Goal: Transaction & Acquisition: Purchase product/service

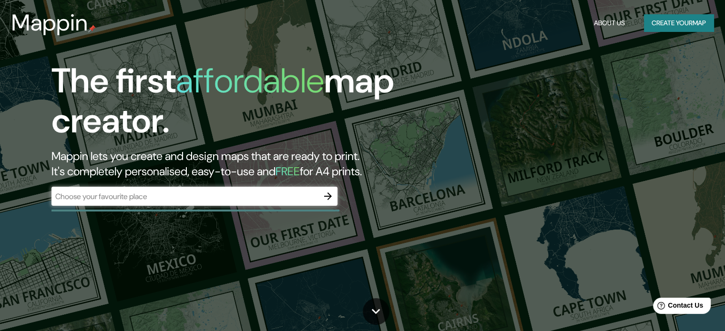
click at [282, 181] on div "The first affordable map creator. Mappin lets you create and design maps that a…" at bounding box center [232, 138] width 435 height 154
click at [296, 189] on div "​" at bounding box center [194, 196] width 286 height 19
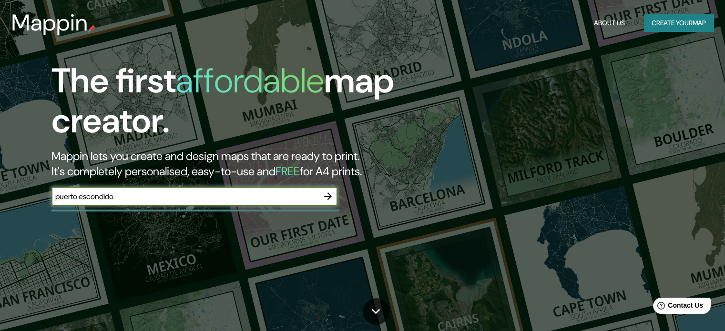
type input "puerto escondido"
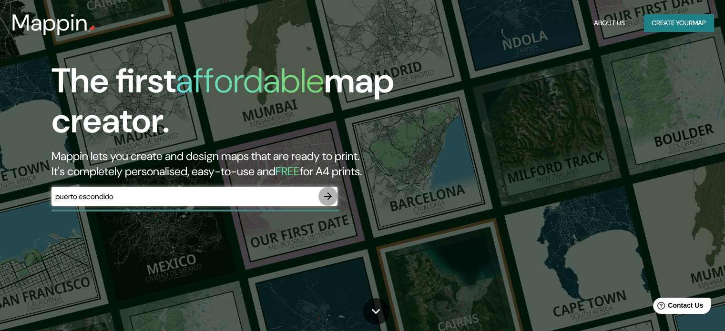
click at [331, 194] on icon "button" at bounding box center [327, 196] width 11 height 11
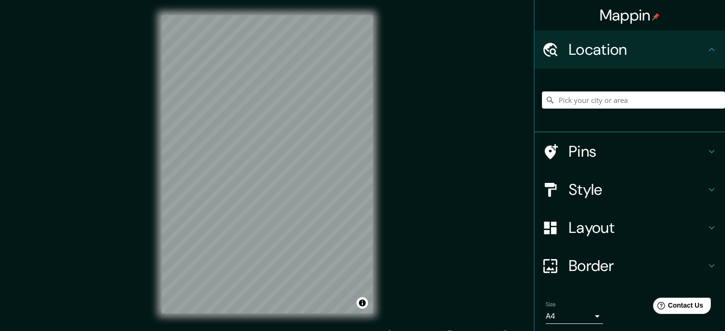
click at [577, 101] on input "Pick your city or area" at bounding box center [633, 100] width 183 height 17
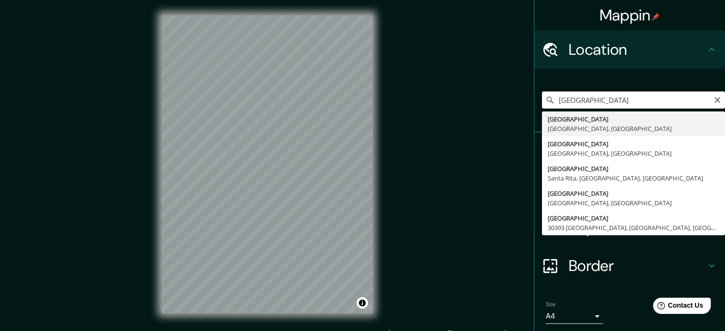
type input "[GEOGRAPHIC_DATA], [GEOGRAPHIC_DATA], [GEOGRAPHIC_DATA]"
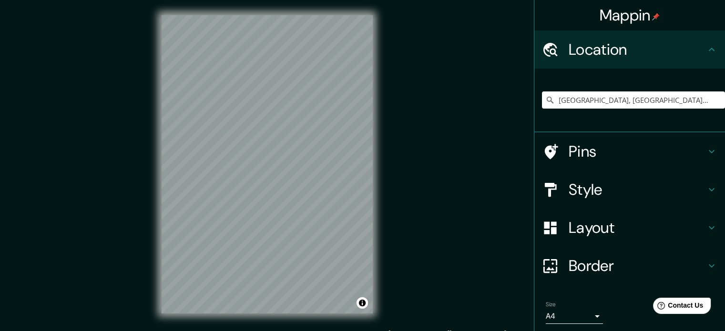
click at [78, 133] on div "Mappin Location [GEOGRAPHIC_DATA], [GEOGRAPHIC_DATA], [GEOGRAPHIC_DATA] Pins St…" at bounding box center [362, 172] width 725 height 344
click at [439, 34] on div "Mappin Location [GEOGRAPHIC_DATA], [GEOGRAPHIC_DATA], [GEOGRAPHIC_DATA] Pins St…" at bounding box center [362, 172] width 725 height 344
click at [237, 321] on div "© Mapbox © OpenStreetMap Improve this map" at bounding box center [267, 164] width 242 height 329
click at [584, 232] on h4 "Layout" at bounding box center [637, 227] width 137 height 19
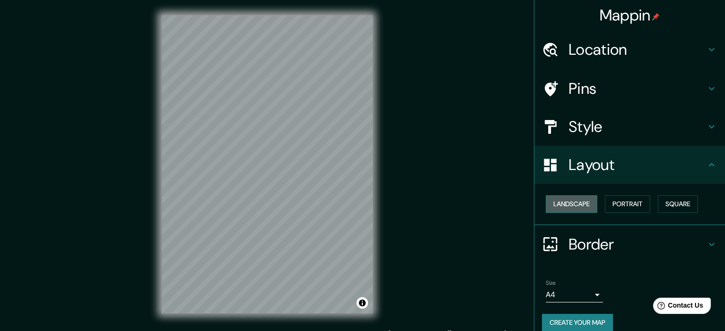
click at [571, 206] on button "Landscape" at bounding box center [571, 204] width 51 height 18
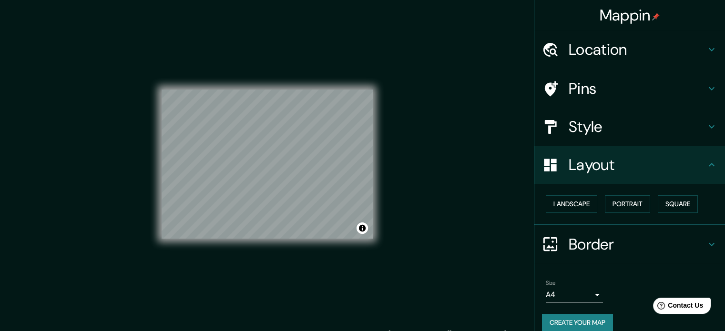
click at [614, 214] on div "Landscape [GEOGRAPHIC_DATA]" at bounding box center [633, 204] width 183 height 25
click at [625, 200] on button "Portrait" at bounding box center [627, 204] width 45 height 18
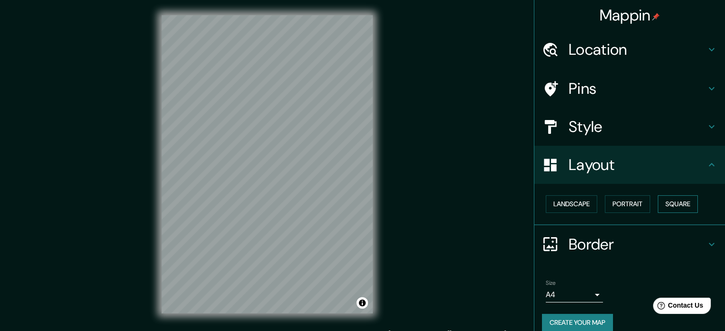
click at [671, 210] on button "Square" at bounding box center [678, 204] width 40 height 18
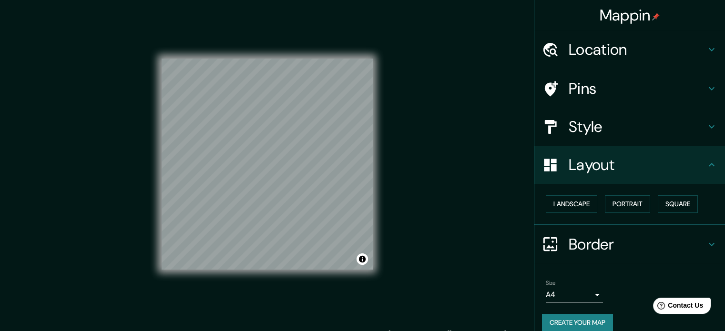
click at [232, 56] on div "© Mapbox © OpenStreetMap Improve this map" at bounding box center [267, 164] width 211 height 298
click at [566, 210] on button "Landscape" at bounding box center [571, 204] width 51 height 18
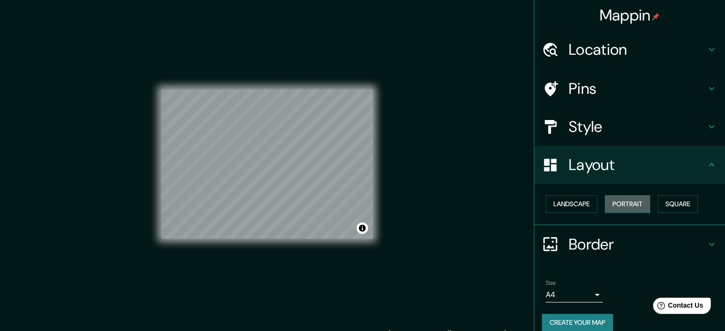
click at [620, 210] on button "Portrait" at bounding box center [627, 204] width 45 height 18
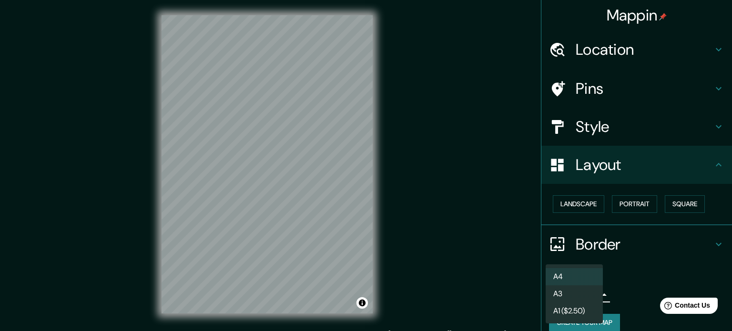
click at [565, 289] on body "Mappin Location [GEOGRAPHIC_DATA], [GEOGRAPHIC_DATA], [GEOGRAPHIC_DATA] Pins St…" at bounding box center [366, 165] width 732 height 331
click at [566, 291] on li "A3" at bounding box center [574, 294] width 57 height 17
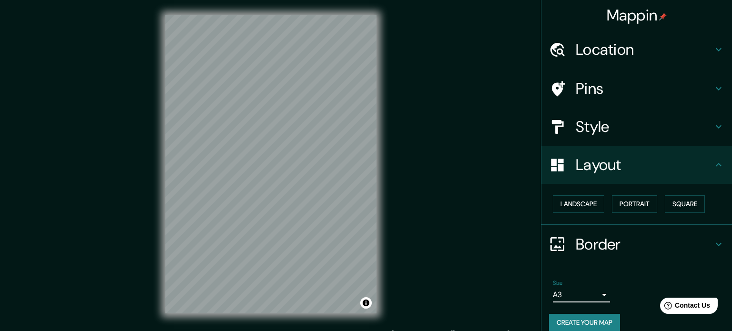
click at [574, 299] on body "Mappin Location [GEOGRAPHIC_DATA], [GEOGRAPHIC_DATA], [GEOGRAPHIC_DATA] Pins St…" at bounding box center [366, 165] width 732 height 331
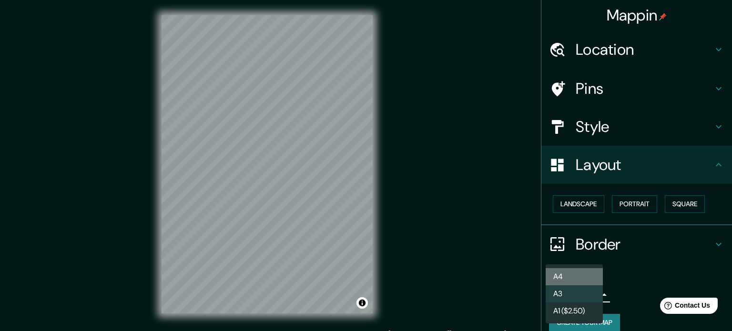
click at [572, 278] on li "A4" at bounding box center [574, 276] width 57 height 17
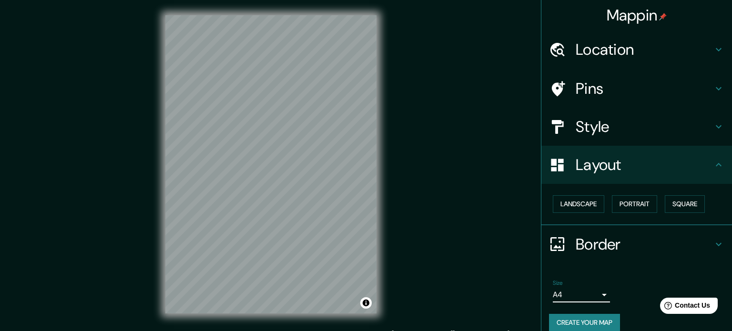
click at [562, 299] on body "Mappin Location [GEOGRAPHIC_DATA], [GEOGRAPHIC_DATA], [GEOGRAPHIC_DATA] Pins St…" at bounding box center [366, 165] width 732 height 331
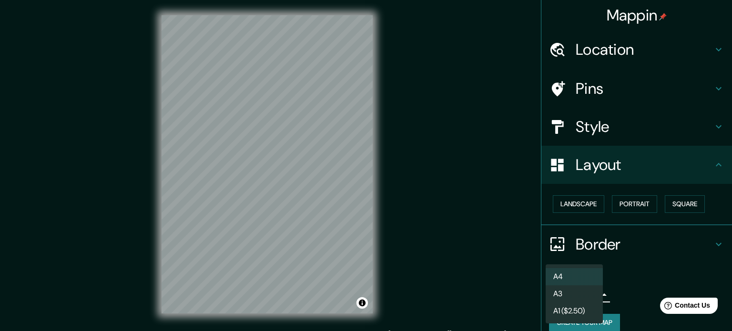
click at [574, 276] on li "A4" at bounding box center [574, 276] width 57 height 17
click at [573, 295] on body "Mappin Location [GEOGRAPHIC_DATA], [GEOGRAPHIC_DATA], [GEOGRAPHIC_DATA] Pins St…" at bounding box center [366, 165] width 732 height 331
click at [573, 295] on li "A3" at bounding box center [574, 294] width 57 height 17
type input "a4"
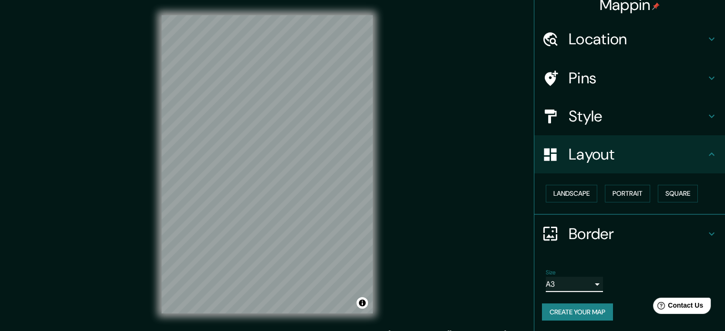
scroll to position [10, 0]
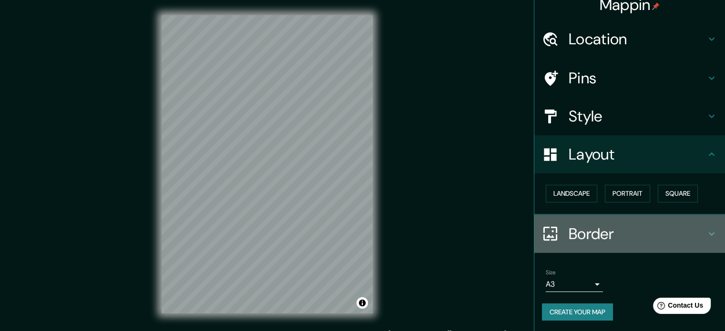
click at [663, 237] on h4 "Border" at bounding box center [637, 234] width 137 height 19
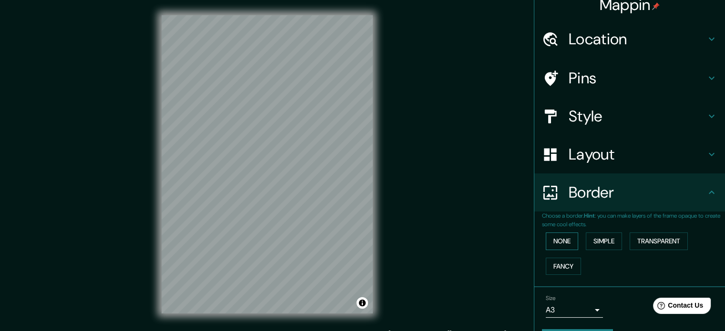
click at [546, 245] on button "None" at bounding box center [562, 242] width 32 height 18
click at [588, 237] on button "Simple" at bounding box center [604, 242] width 36 height 18
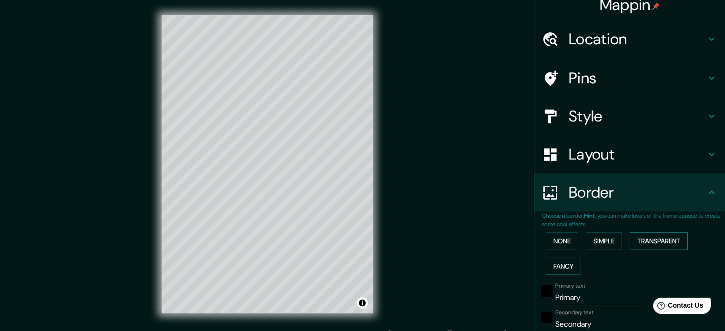
click at [658, 237] on button "Transparent" at bounding box center [659, 242] width 58 height 18
click at [609, 239] on button "Simple" at bounding box center [604, 242] width 36 height 18
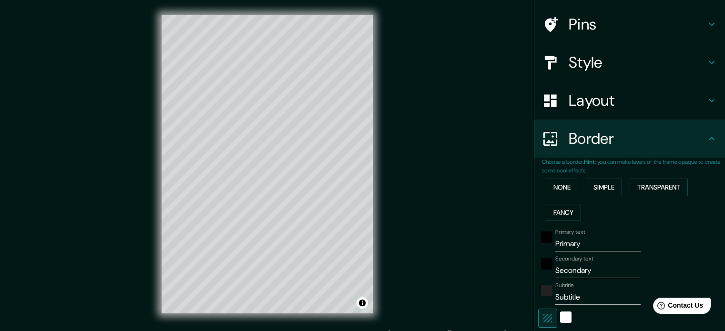
scroll to position [71, 0]
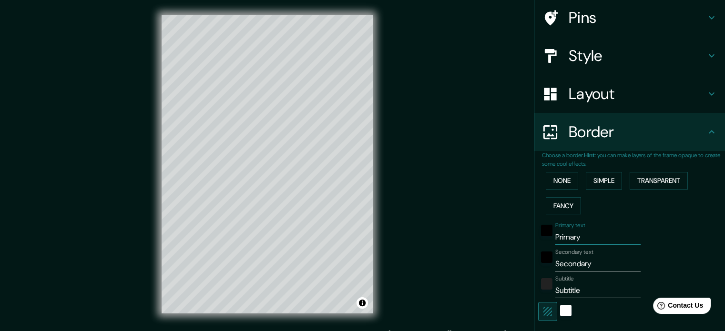
drag, startPoint x: 595, startPoint y: 233, endPoint x: 503, endPoint y: 229, distance: 91.6
click at [503, 229] on div "Mappin Location [GEOGRAPHIC_DATA], [GEOGRAPHIC_DATA], [GEOGRAPHIC_DATA] Pins St…" at bounding box center [362, 172] width 725 height 344
type input "L"
type input "177"
type input "35"
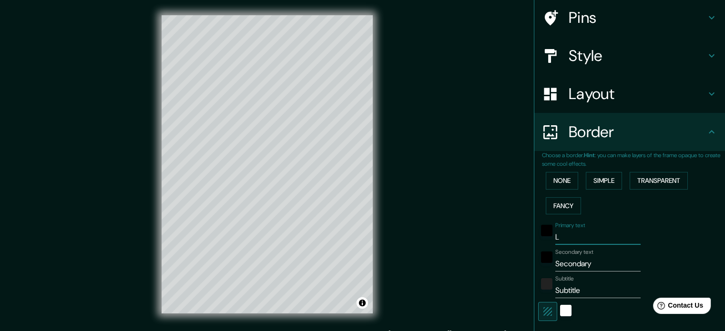
type input "La"
type input "177"
type input "35"
type input "La"
type input "177"
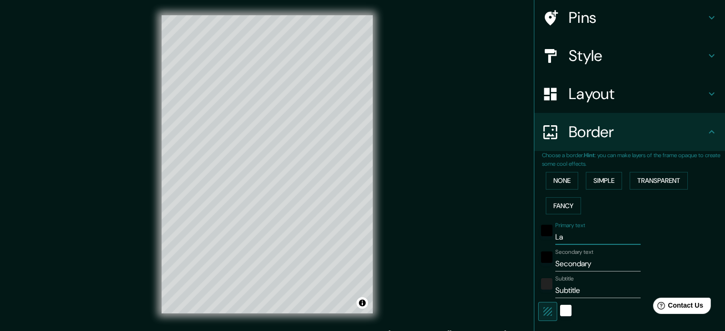
type input "35"
type input "La P"
type input "177"
type input "35"
type input "La Pu"
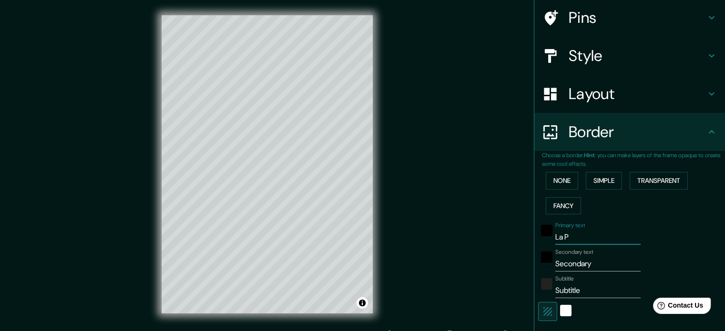
type input "177"
type input "35"
type input "La Pun"
type input "177"
type input "35"
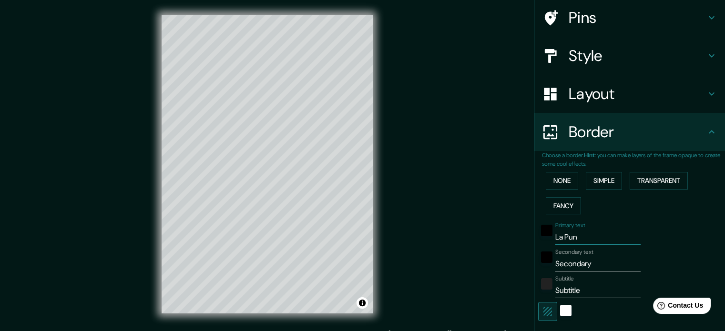
type input "La Punt"
type input "177"
type input "35"
type input "La Punta"
type input "177"
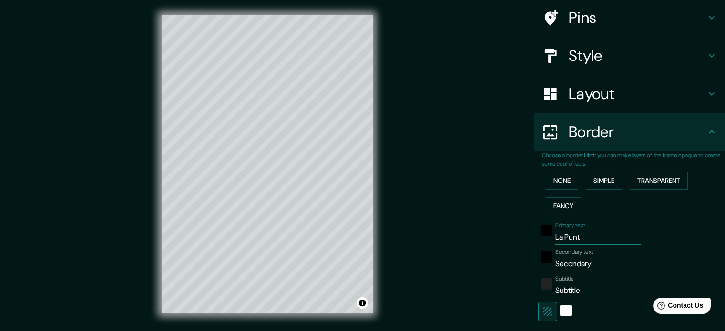
type input "35"
click at [603, 257] on input "Secondary" at bounding box center [597, 263] width 85 height 15
drag, startPoint x: 603, startPoint y: 257, endPoint x: 477, endPoint y: 247, distance: 126.2
click at [477, 247] on div "Mappin Location [GEOGRAPHIC_DATA], [GEOGRAPHIC_DATA], [GEOGRAPHIC_DATA] Pins St…" at bounding box center [362, 172] width 725 height 344
drag, startPoint x: 587, startPoint y: 240, endPoint x: 470, endPoint y: 245, distance: 117.4
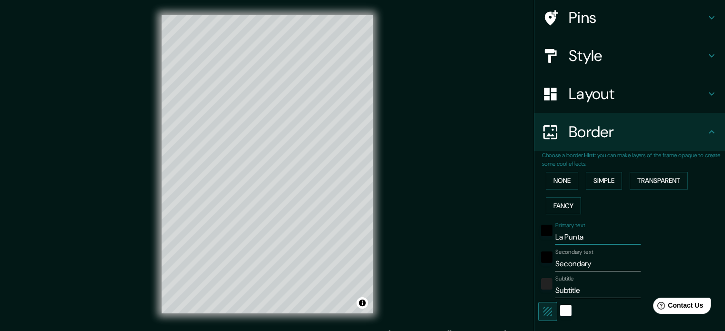
click at [470, 245] on div "Mappin Location [GEOGRAPHIC_DATA], [GEOGRAPHIC_DATA], [GEOGRAPHIC_DATA] Pins St…" at bounding box center [362, 172] width 725 height 344
type input "G"
type input "177"
type input "35"
type input "Ga"
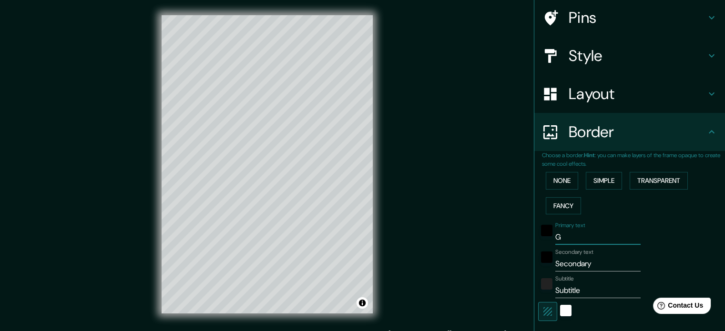
type input "177"
type input "35"
type input "Gal"
type input "177"
type input "35"
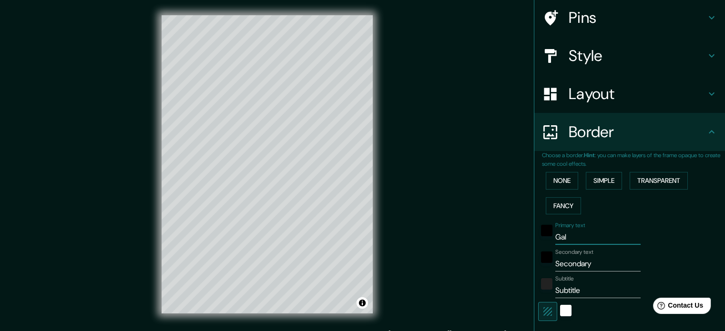
type input "Gall"
type input "177"
type input "35"
type input "[PERSON_NAME]"
type input "177"
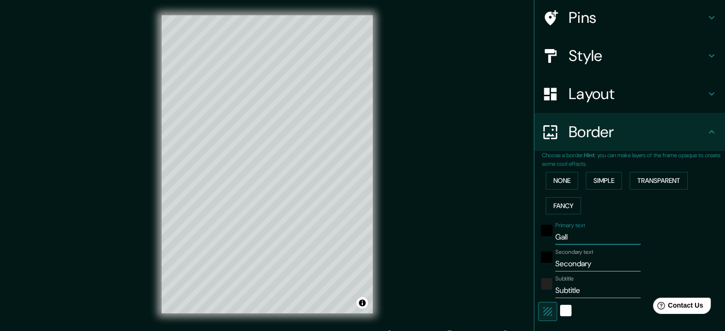
type input "35"
type input "[PERSON_NAME]"
type input "177"
type input "35"
type input "[PERSON_NAME] d"
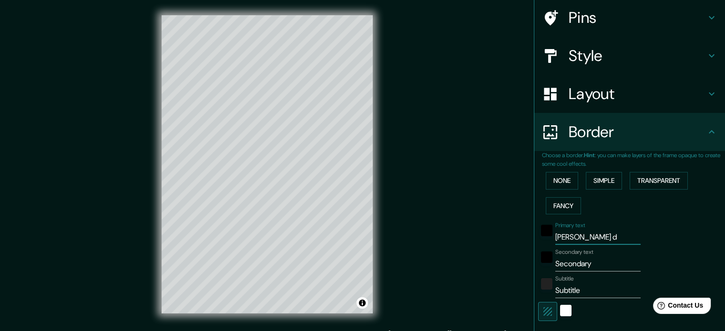
type input "177"
type input "35"
type input "[PERSON_NAME] de"
type input "177"
type input "35"
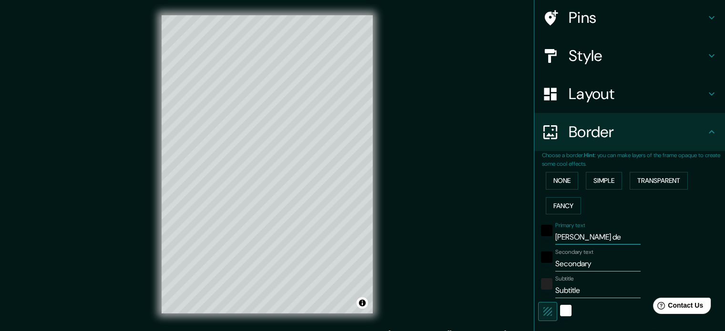
type input "[PERSON_NAME] de"
type input "177"
type input "35"
type input "[PERSON_NAME] de M"
type input "177"
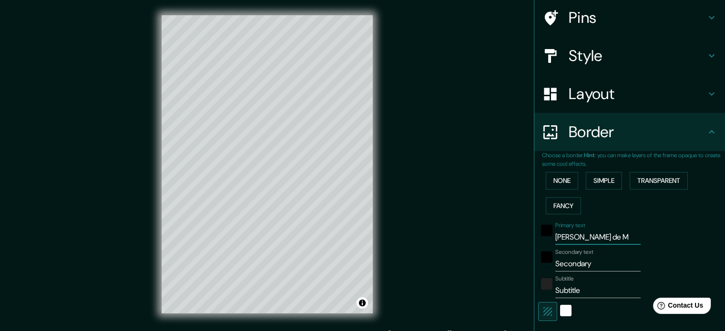
type input "35"
type input "[PERSON_NAME] de Ma"
type input "177"
type input "35"
type input "[PERSON_NAME] de Mar"
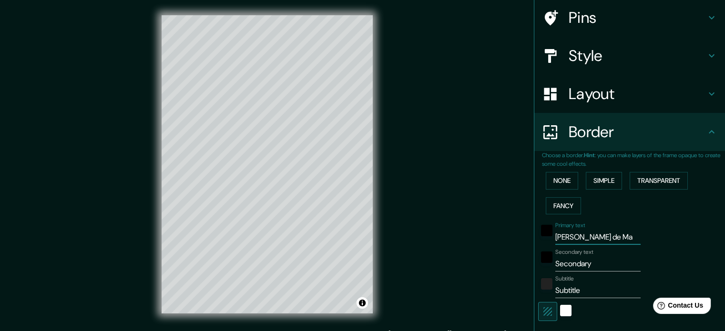
type input "177"
type input "35"
type input "[PERSON_NAME] de Mar"
drag, startPoint x: 589, startPoint y: 266, endPoint x: 487, endPoint y: 258, distance: 101.8
click at [487, 258] on div "Mappin Location [GEOGRAPHIC_DATA], [GEOGRAPHIC_DATA], [GEOGRAPHIC_DATA] Pins St…" at bounding box center [362, 172] width 725 height 344
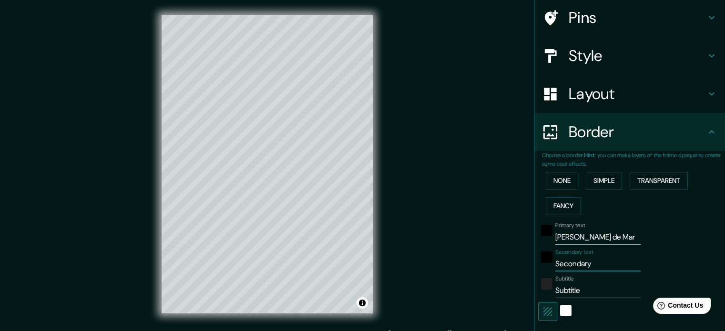
type input "L"
type input "177"
type input "35"
type input "Lo"
type input "177"
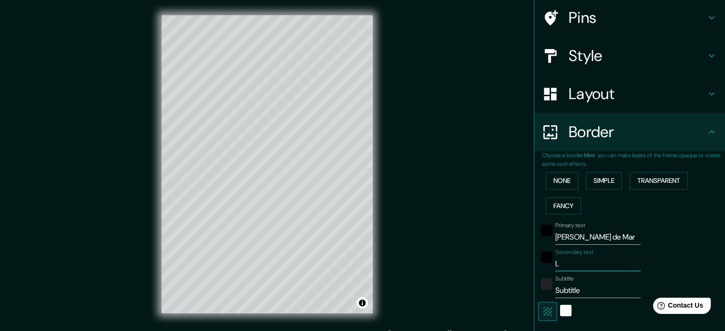
type input "35"
type input "Loc"
type input "177"
type input "35"
type input "Loca"
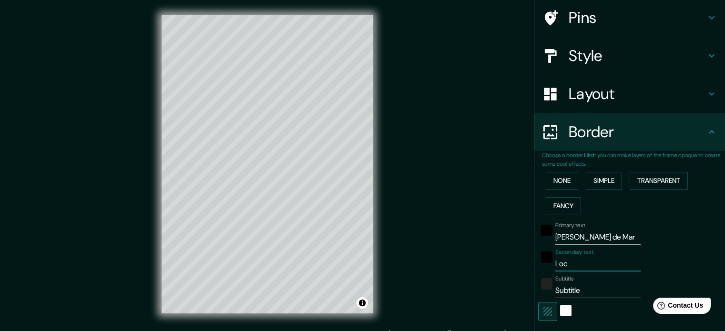
type input "177"
type input "35"
type input "Locat"
type input "177"
type input "35"
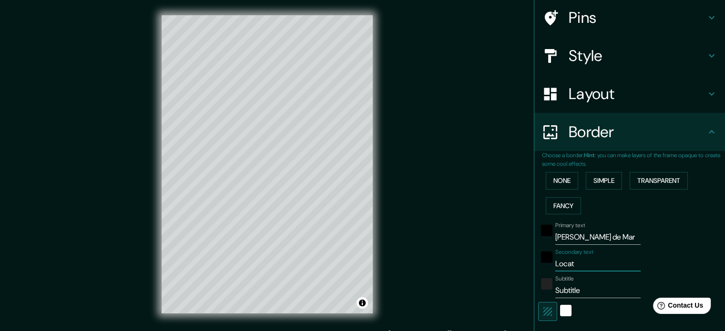
type input "Locati"
type input "177"
type input "35"
type input "Locatio"
type input "177"
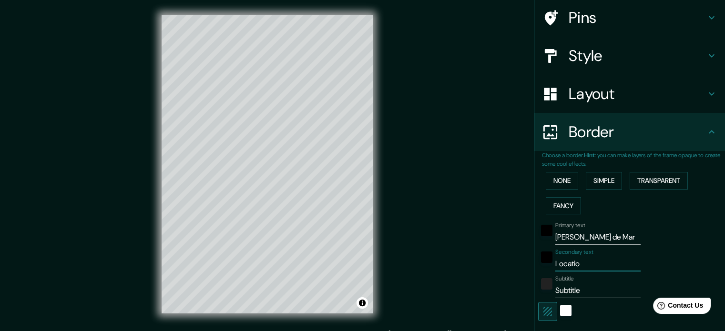
type input "35"
type input "Location"
type input "177"
type input "35"
type input "Location:"
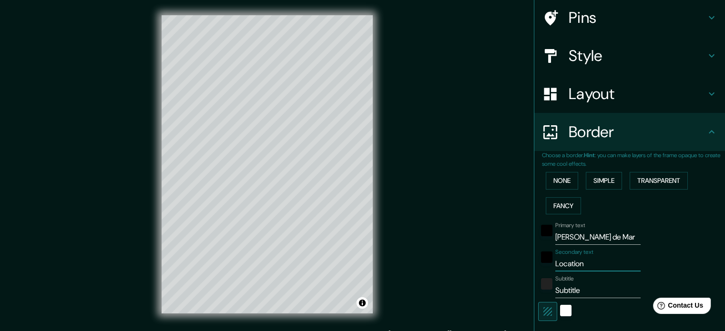
type input "177"
type input "35"
type input "Location:"
type input "177"
type input "35"
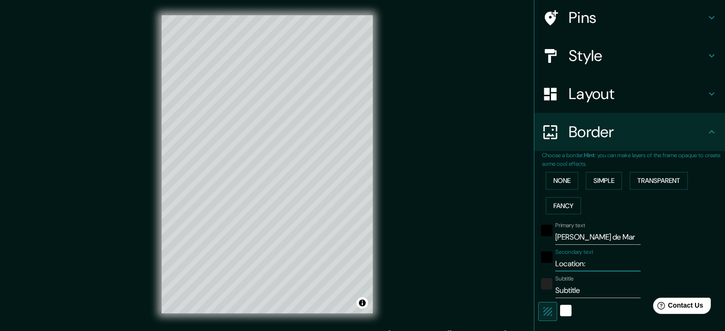
type input "Location: L"
type input "177"
type input "35"
type input "Location: La"
type input "177"
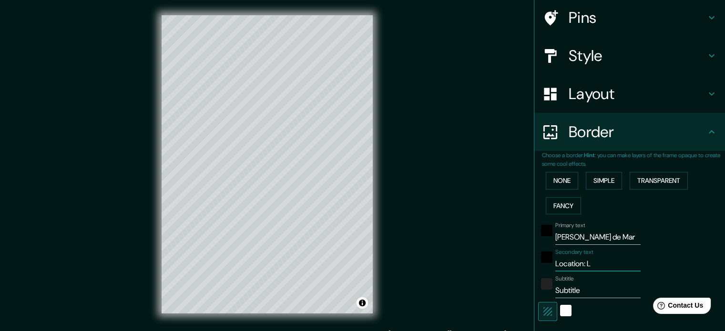
type input "35"
type input "Location: La"
type input "177"
type input "35"
type input "Location: [GEOGRAPHIC_DATA]"
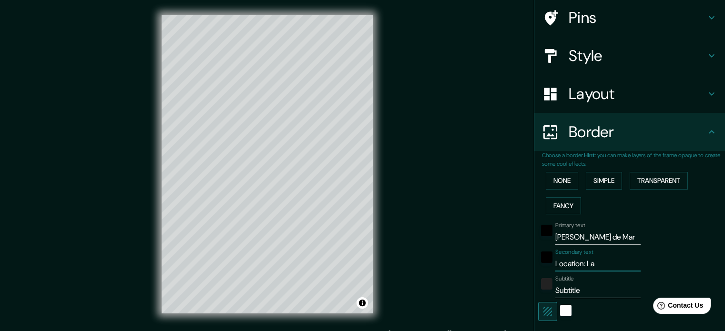
type input "177"
type input "35"
type input "Location: [GEOGRAPHIC_DATA]"
type input "177"
type input "35"
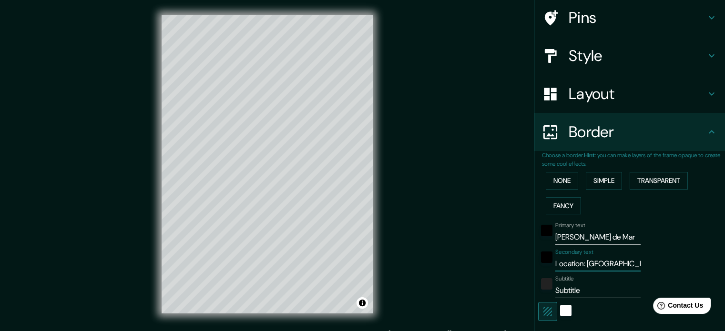
type input "Location: [GEOGRAPHIC_DATA]"
type input "177"
type input "35"
type input "Location: [GEOGRAPHIC_DATA]"
type input "177"
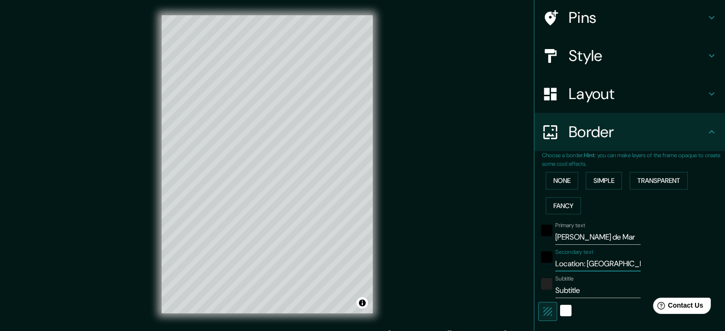
type input "35"
type input "Location: [GEOGRAPHIC_DATA]"
type input "177"
type input "35"
type input "Location: [GEOGRAPHIC_DATA]"
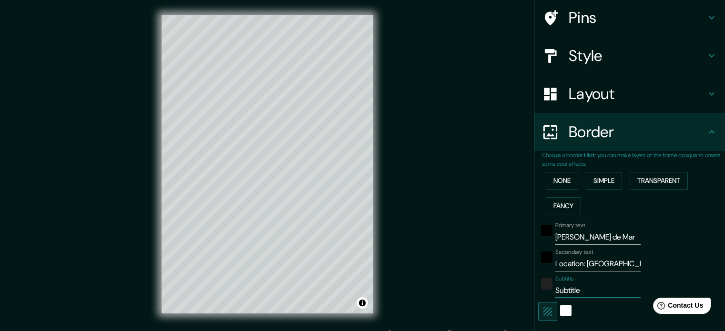
drag, startPoint x: 574, startPoint y: 287, endPoint x: 478, endPoint y: 283, distance: 96.4
click at [478, 283] on div "Mappin Location [GEOGRAPHIC_DATA], [GEOGRAPHIC_DATA], [GEOGRAPHIC_DATA] Pins St…" at bounding box center [362, 172] width 725 height 344
type input "177"
type input "35"
type input "E"
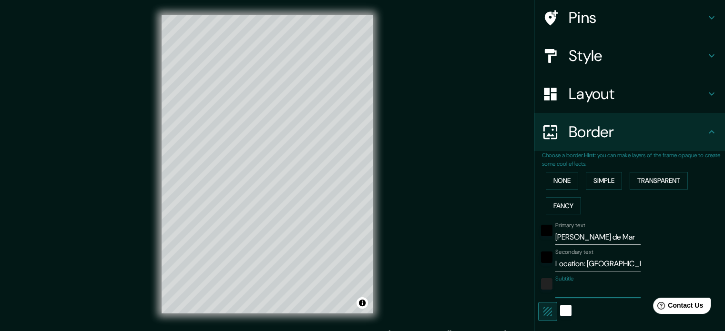
type input "177"
type input "35"
type input "Ea"
type input "177"
type input "35"
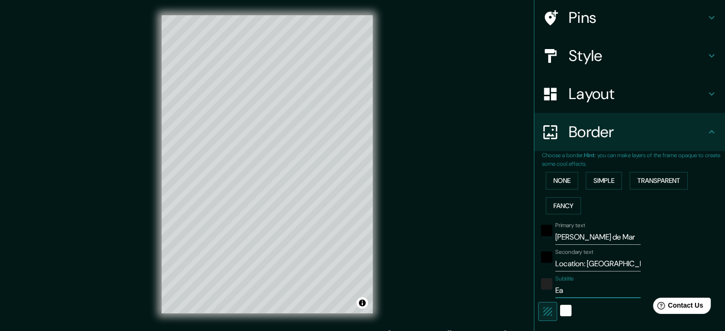
type input "Eas"
type input "177"
type input "35"
type input "Easy"
type input "177"
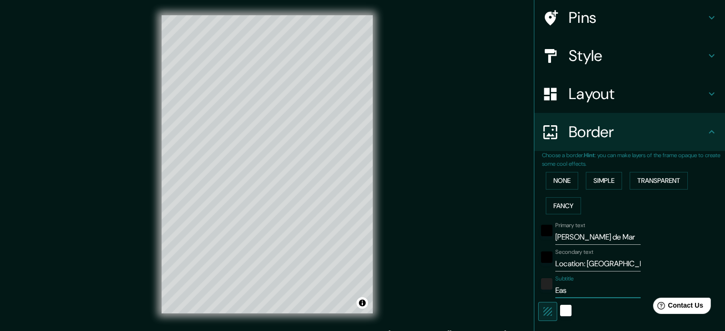
type input "35"
type input "Easy"
type input "177"
type input "35"
type input "Easy G"
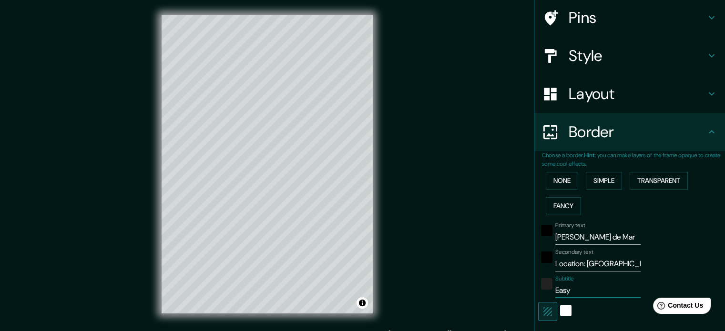
type input "177"
type input "35"
type input "Easy Go"
type input "177"
type input "35"
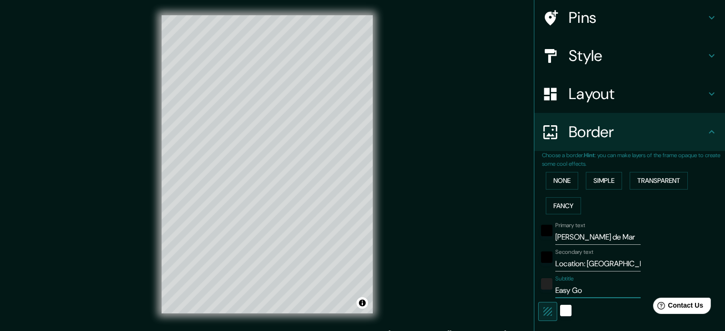
type input "Easy Goi"
type input "177"
type input "35"
type input "Easy Goin"
type input "177"
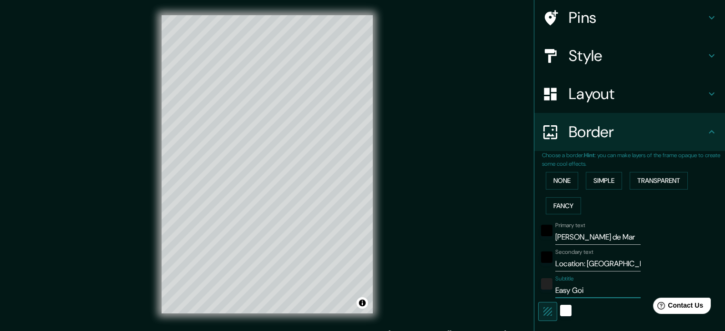
type input "35"
type input "Easy Going"
type input "177"
type input "35"
type input "Easy Goin"
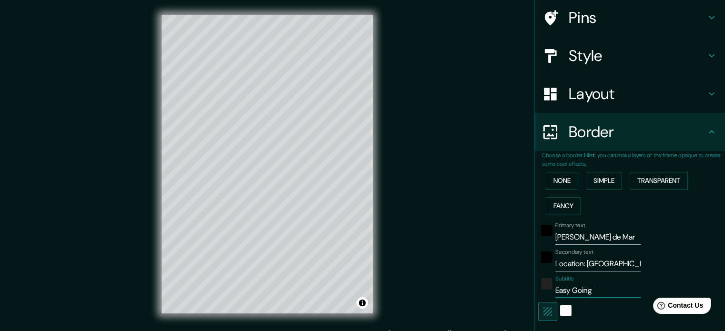
type input "177"
type input "35"
type input "Easy Goi"
type input "177"
type input "35"
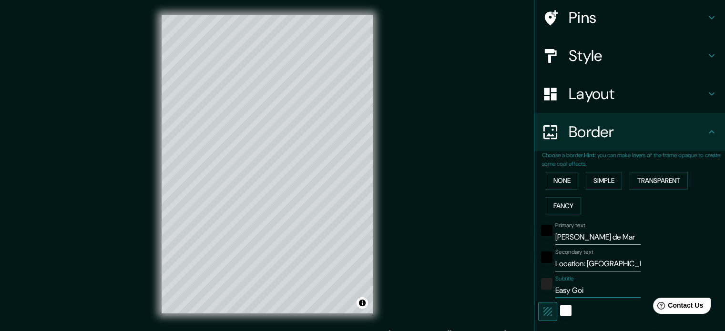
type input "Easy Go"
type input "177"
type input "35"
type input "Easy G"
type input "177"
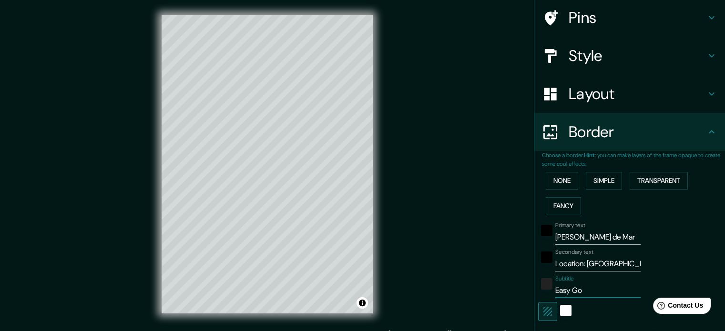
type input "35"
type input "Easy"
type input "177"
type input "35"
type input "Easy"
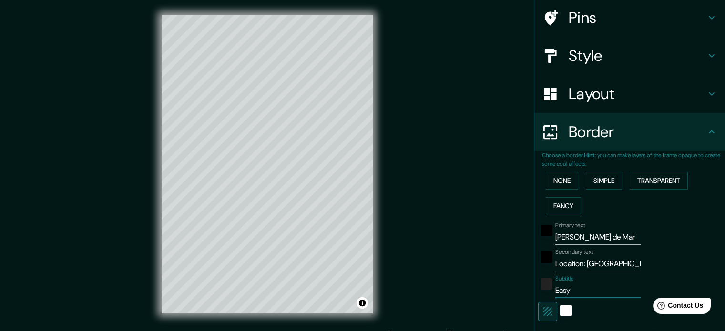
type input "177"
type input "35"
type input "Eas"
type input "177"
type input "35"
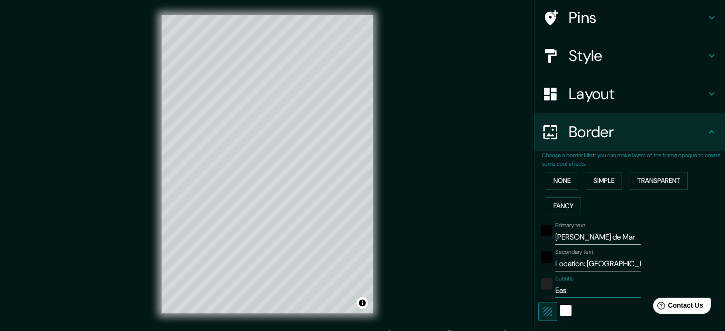
type input "Ea"
type input "177"
type input "35"
type input "E"
type input "177"
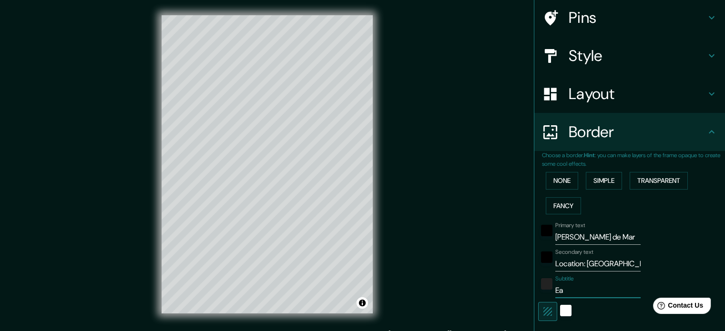
type input "35"
type input "177"
type input "35"
drag, startPoint x: 606, startPoint y: 238, endPoint x: 444, endPoint y: 215, distance: 163.2
click at [444, 215] on div "Mappin Location [GEOGRAPHIC_DATA], [GEOGRAPHIC_DATA], [GEOGRAPHIC_DATA] Pins St…" at bounding box center [362, 172] width 725 height 344
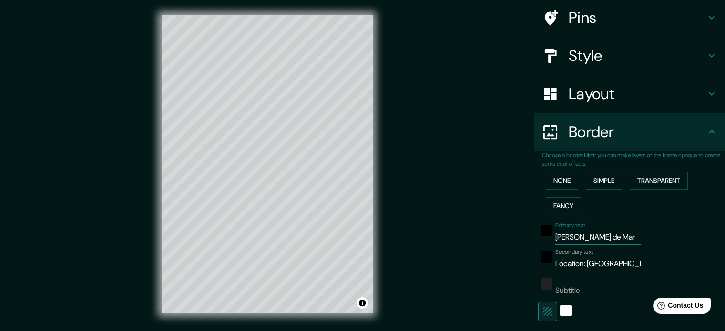
type input "L"
type input "177"
type input "35"
type input "La"
type input "177"
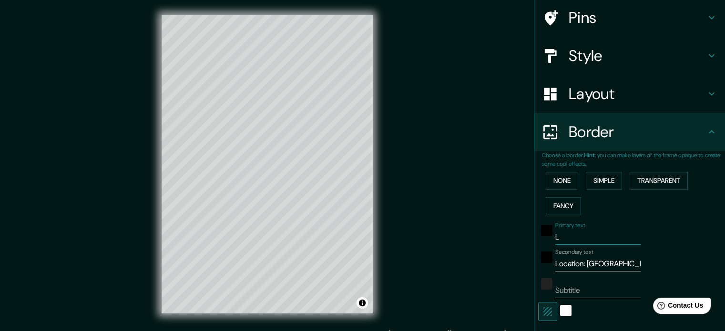
type input "35"
type input "La"
type input "177"
type input "35"
type input "La P"
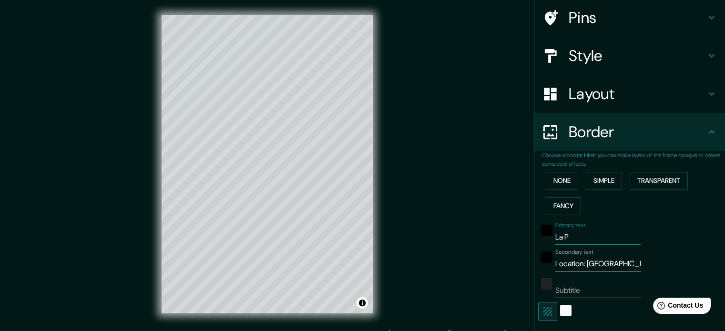
type input "177"
type input "35"
type input "La Pu"
type input "177"
type input "35"
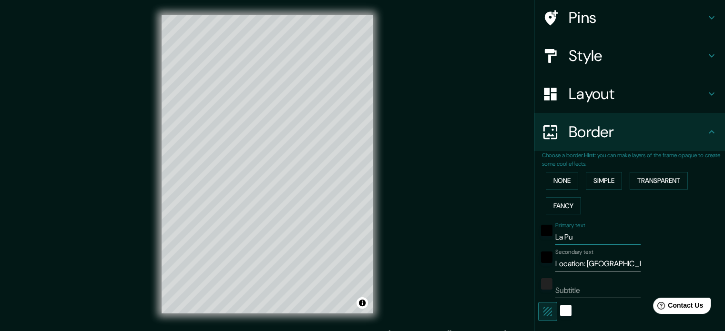
type input "La Pun"
type input "177"
drag, startPoint x: 618, startPoint y: 262, endPoint x: 477, endPoint y: 260, distance: 141.1
click at [477, 260] on div "Mappin Location [GEOGRAPHIC_DATA], [GEOGRAPHIC_DATA], [GEOGRAPHIC_DATA] Pins St…" at bounding box center [362, 172] width 725 height 344
click at [571, 281] on div "Subtitle" at bounding box center [597, 287] width 85 height 23
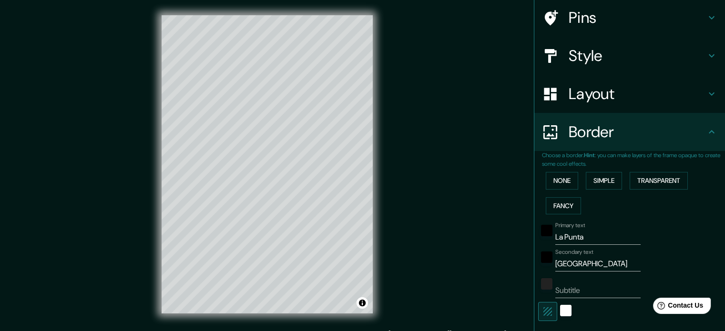
click at [583, 286] on input "Subtitle" at bounding box center [597, 290] width 85 height 15
click at [560, 308] on div "white" at bounding box center [565, 310] width 11 height 11
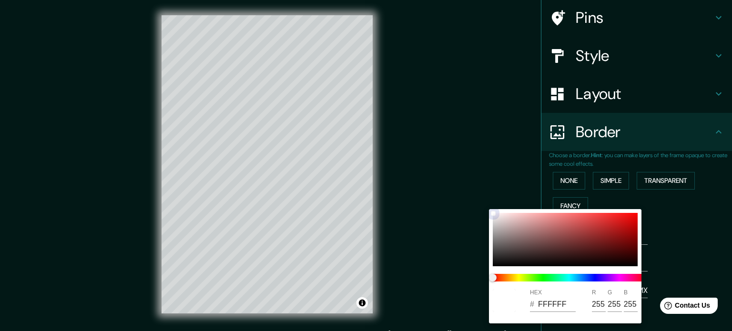
click at [521, 219] on div at bounding box center [565, 239] width 145 height 53
click at [518, 251] on div at bounding box center [565, 239] width 145 height 53
drag, startPoint x: 495, startPoint y: 276, endPoint x: 452, endPoint y: 286, distance: 44.2
click at [452, 286] on div "HEX # 473C3B R 71 G 60 B 59" at bounding box center [366, 165] width 732 height 331
click at [494, 251] on div at bounding box center [565, 239] width 145 height 53
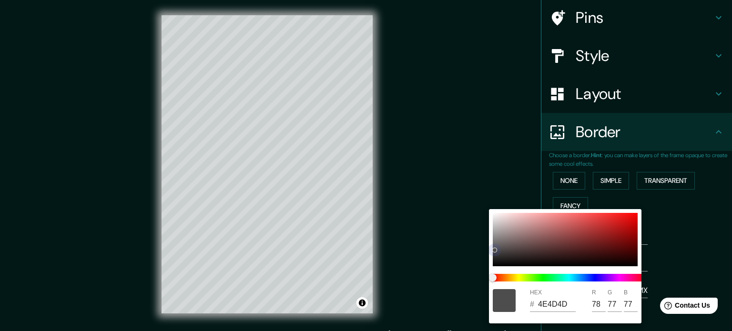
drag, startPoint x: 494, startPoint y: 251, endPoint x: 479, endPoint y: 174, distance: 79.3
click at [479, 174] on div "HEX # 4E4D4D R 78 G 77 B 77" at bounding box center [366, 165] width 732 height 331
drag, startPoint x: 508, startPoint y: 223, endPoint x: 460, endPoint y: 194, distance: 56.7
click at [460, 194] on div "HEX # EFE7E7 R 239 G 231 B 231" at bounding box center [366, 165] width 732 height 331
click at [681, 252] on div at bounding box center [366, 165] width 732 height 331
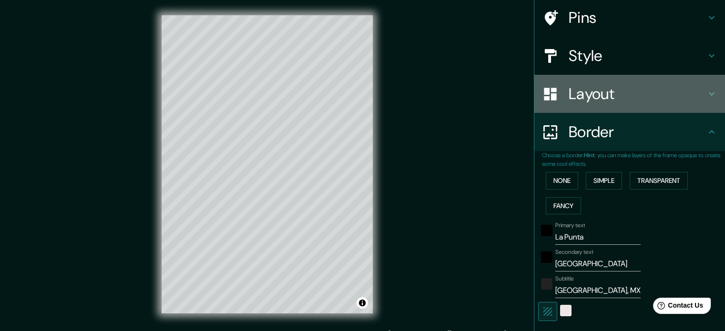
click at [703, 100] on div "Layout" at bounding box center [629, 94] width 191 height 38
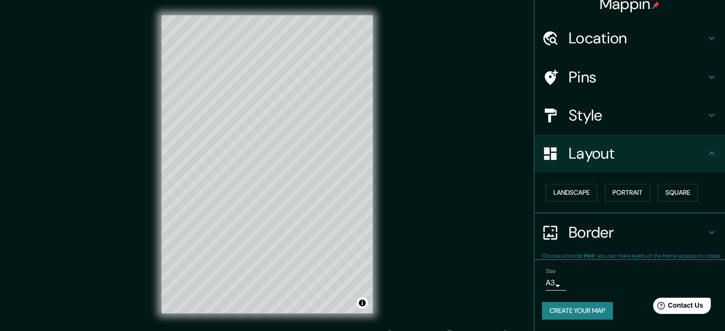
scroll to position [10, 0]
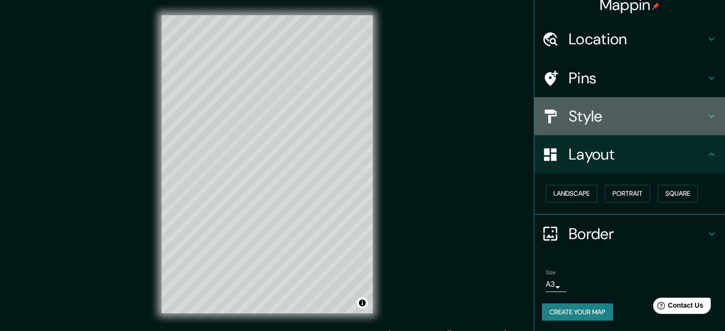
click at [667, 122] on h4 "Style" at bounding box center [637, 116] width 137 height 19
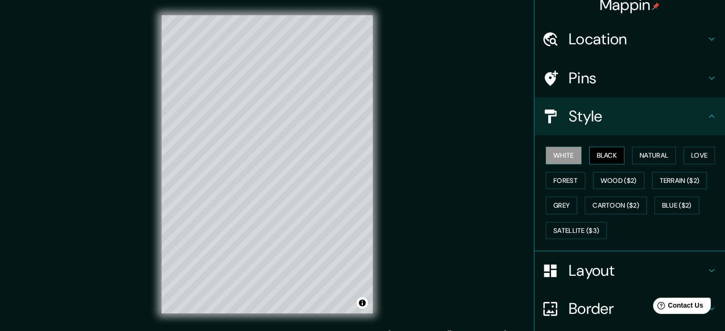
click at [594, 153] on button "Black" at bounding box center [607, 156] width 36 height 18
click at [638, 149] on button "Natural" at bounding box center [654, 156] width 44 height 18
click at [701, 149] on button "Love" at bounding box center [699, 156] width 31 height 18
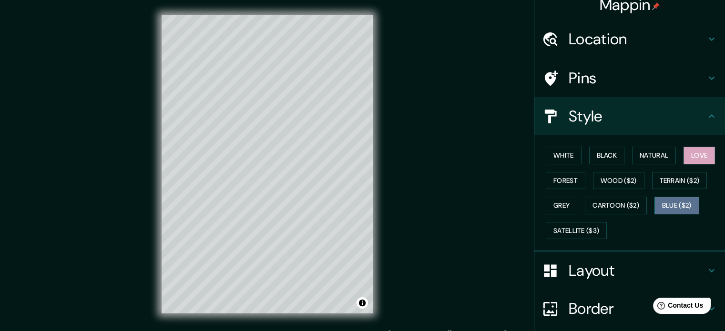
click at [683, 197] on button "Blue ($2)" at bounding box center [677, 206] width 45 height 18
click at [561, 182] on button "Forest" at bounding box center [566, 181] width 40 height 18
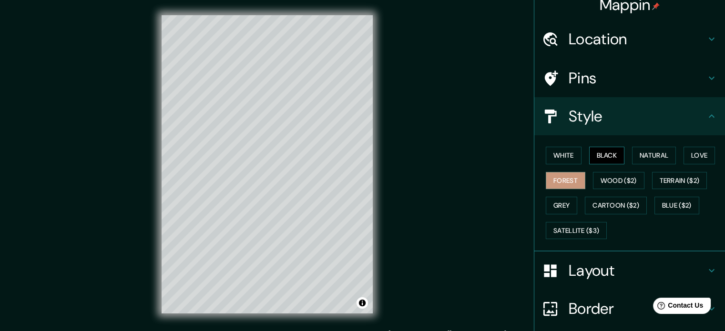
click at [603, 147] on button "Black" at bounding box center [607, 156] width 36 height 18
click at [552, 182] on button "Forest" at bounding box center [566, 181] width 40 height 18
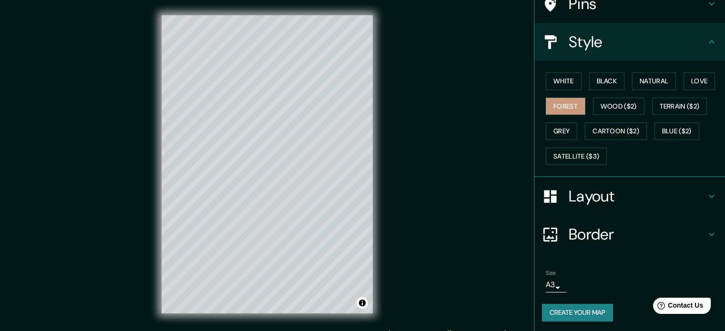
click at [593, 197] on h4 "Layout" at bounding box center [637, 196] width 137 height 19
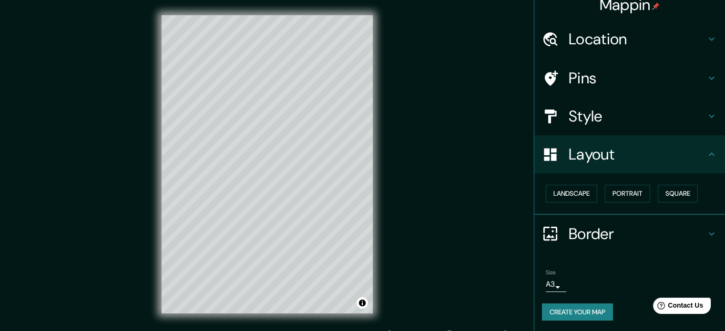
click at [591, 237] on h4 "Border" at bounding box center [637, 234] width 137 height 19
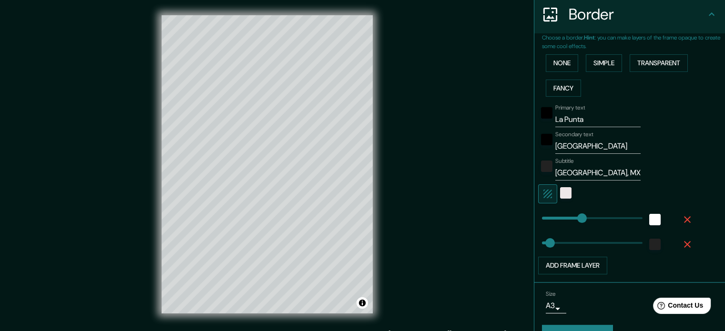
scroll to position [193, 0]
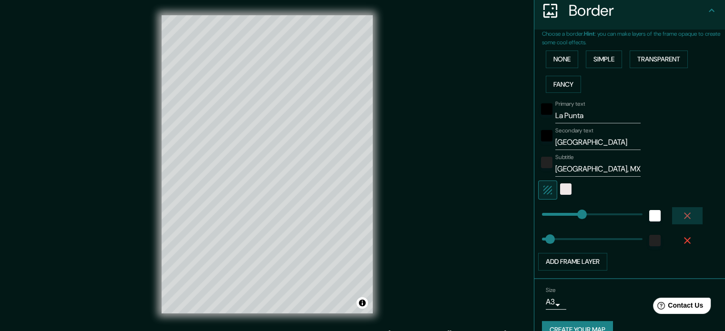
click at [682, 214] on icon "button" at bounding box center [687, 215] width 11 height 11
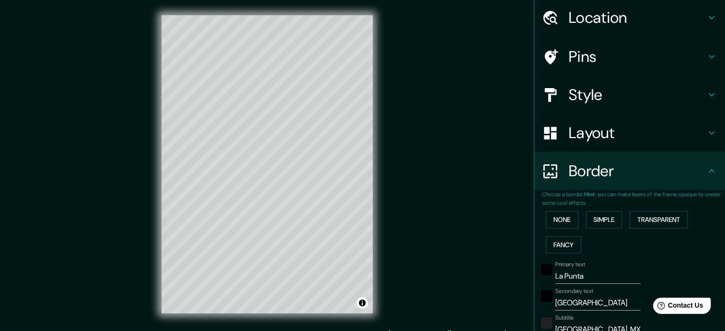
scroll to position [19, 0]
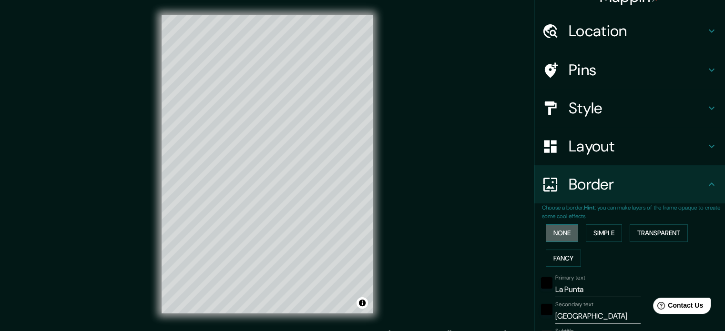
click at [561, 236] on button "None" at bounding box center [562, 234] width 32 height 18
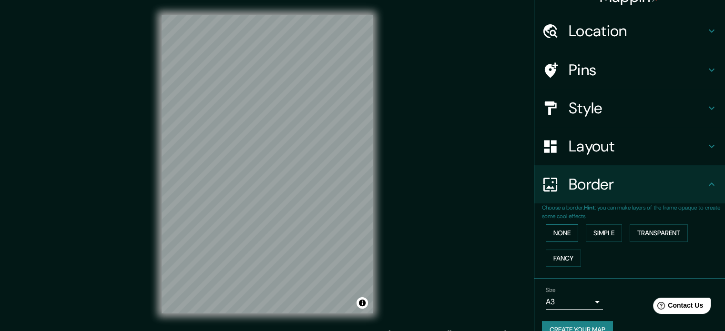
click at [561, 236] on button "None" at bounding box center [562, 234] width 32 height 18
click at [608, 230] on button "Simple" at bounding box center [604, 234] width 36 height 18
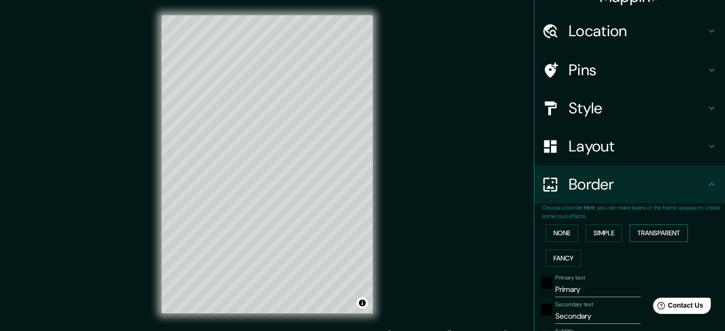
click at [640, 233] on button "Transparent" at bounding box center [659, 234] width 58 height 18
click at [551, 261] on button "Fancy" at bounding box center [563, 259] width 35 height 18
click at [563, 257] on button "Fancy" at bounding box center [563, 259] width 35 height 18
click at [664, 235] on button "Transparent" at bounding box center [659, 234] width 58 height 18
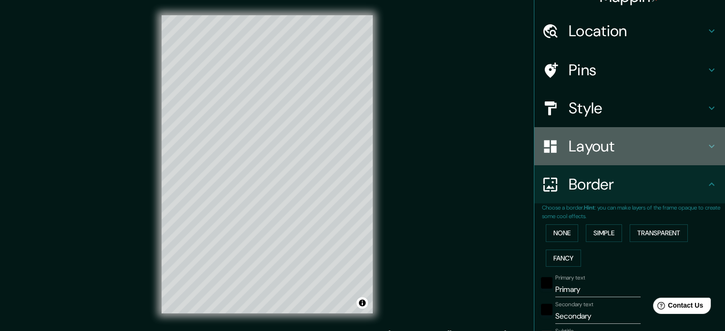
click at [619, 127] on div "Layout" at bounding box center [629, 146] width 191 height 38
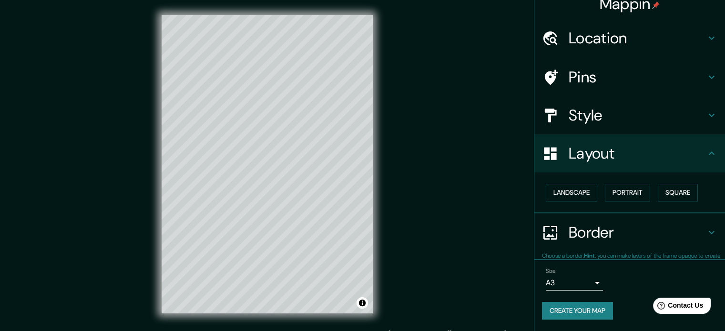
scroll to position [10, 0]
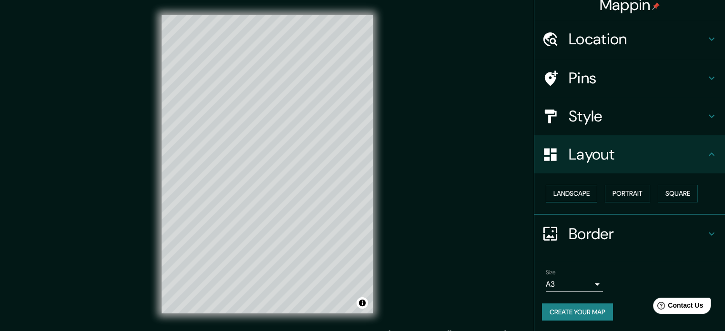
click at [583, 188] on button "Landscape" at bounding box center [571, 194] width 51 height 18
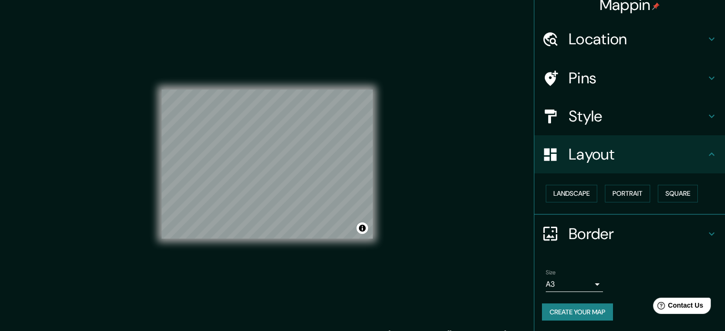
click at [636, 202] on div "Landscape [GEOGRAPHIC_DATA]" at bounding box center [633, 193] width 183 height 25
click at [637, 194] on button "Portrait" at bounding box center [627, 194] width 45 height 18
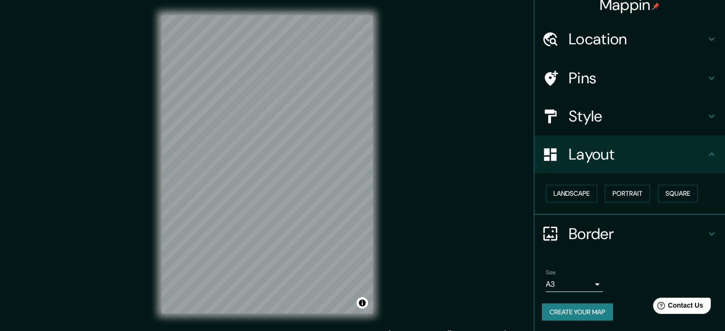
click at [698, 230] on h4 "Border" at bounding box center [637, 234] width 137 height 19
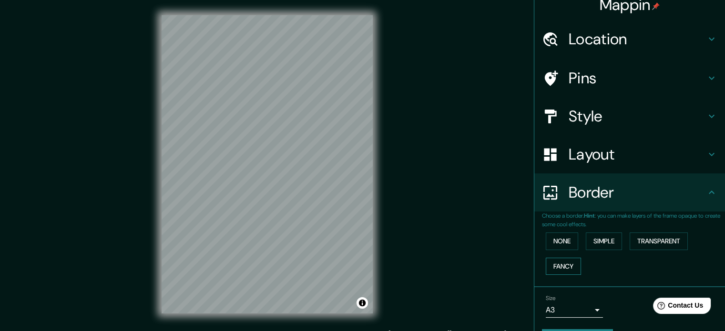
click at [546, 270] on button "Fancy" at bounding box center [563, 267] width 35 height 18
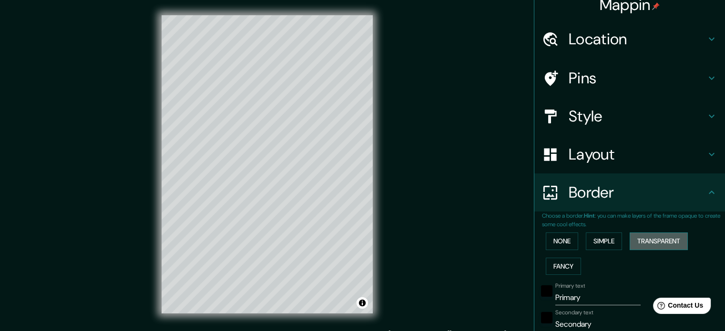
click at [642, 245] on button "Transparent" at bounding box center [659, 242] width 58 height 18
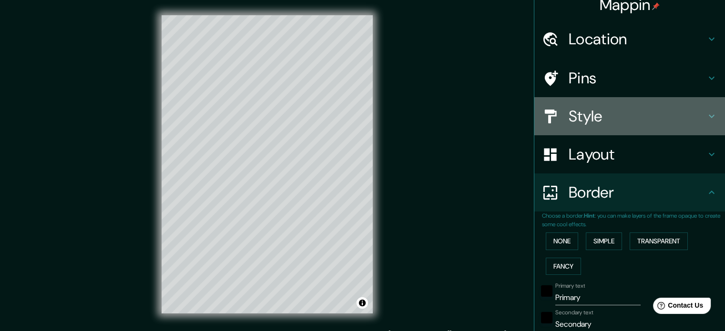
click at [623, 116] on h4 "Style" at bounding box center [637, 116] width 137 height 19
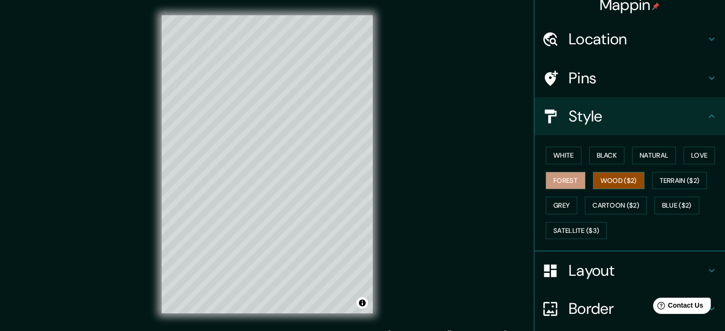
click at [611, 174] on button "Wood ($2)" at bounding box center [618, 181] width 51 height 18
click at [662, 176] on button "Terrain ($2)" at bounding box center [679, 181] width 55 height 18
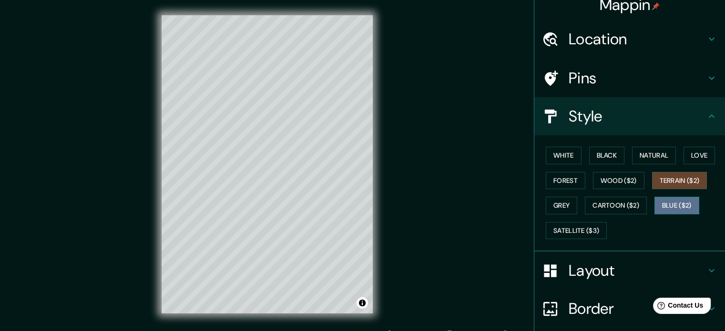
click at [667, 202] on button "Blue ($2)" at bounding box center [677, 206] width 45 height 18
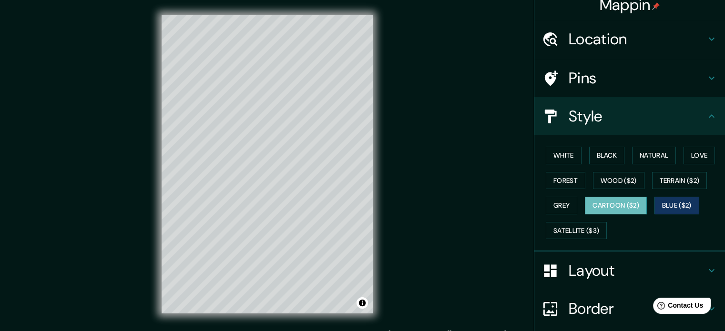
click at [613, 210] on button "Cartoon ($2)" at bounding box center [616, 206] width 62 height 18
click at [553, 206] on button "Grey" at bounding box center [561, 206] width 31 height 18
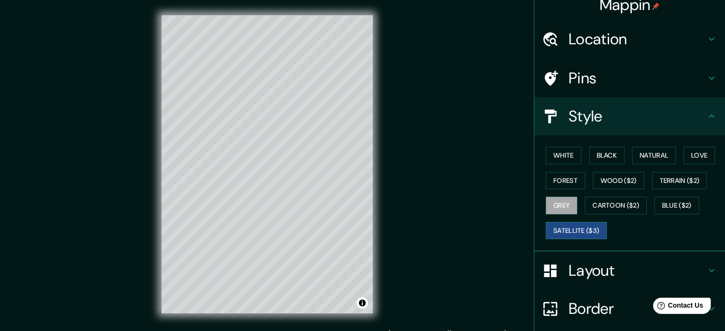
click at [571, 231] on button "Satellite ($3)" at bounding box center [576, 231] width 61 height 18
click at [602, 160] on button "Black" at bounding box center [607, 156] width 36 height 18
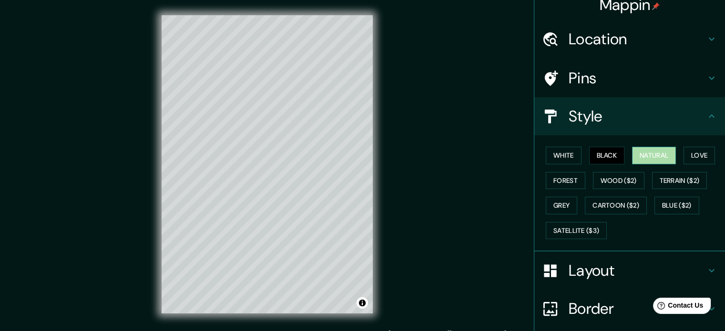
click at [648, 153] on button "Natural" at bounding box center [654, 156] width 44 height 18
click at [705, 155] on button "Love" at bounding box center [699, 156] width 31 height 18
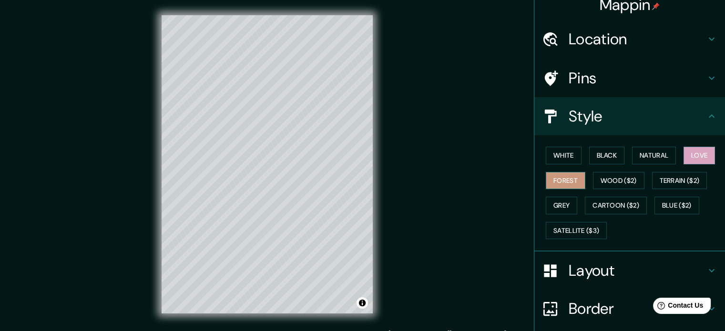
click at [559, 183] on button "Forest" at bounding box center [566, 181] width 40 height 18
click at [562, 149] on button "White" at bounding box center [564, 156] width 36 height 18
click at [568, 178] on button "Forest" at bounding box center [566, 181] width 40 height 18
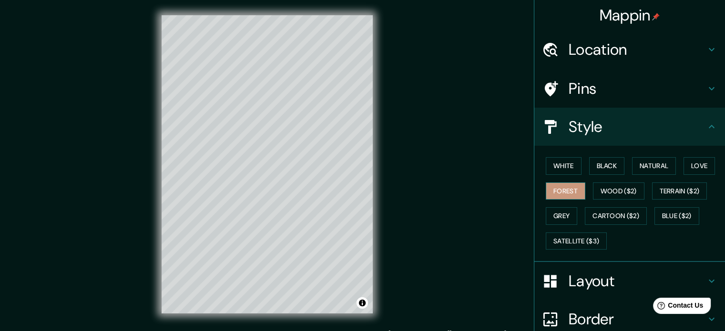
click at [568, 178] on div "White Black Natural Love Forest Wood ($2) Terrain ($2) Grey Cartoon ($2) Blue (…" at bounding box center [633, 203] width 183 height 100
click at [556, 165] on button "White" at bounding box center [564, 166] width 36 height 18
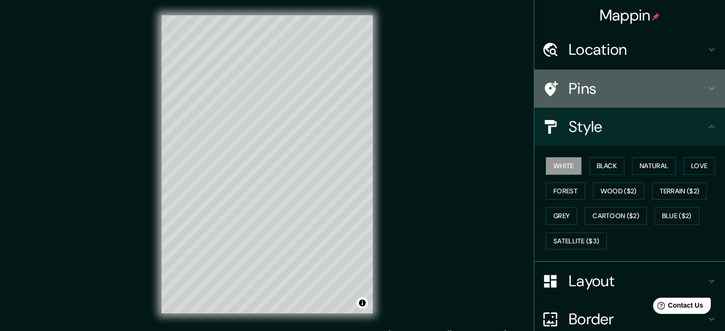
click at [602, 96] on h4 "Pins" at bounding box center [637, 88] width 137 height 19
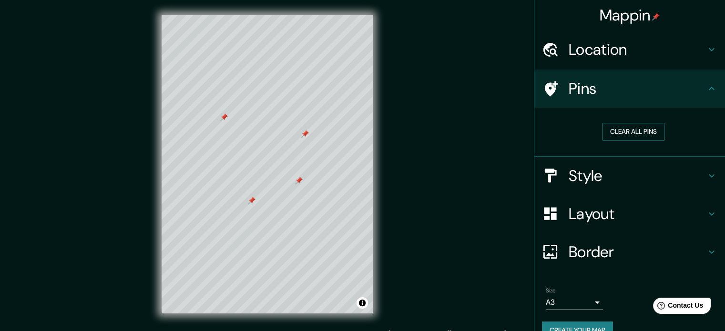
click at [629, 132] on button "Clear all pins" at bounding box center [634, 132] width 62 height 18
click at [706, 47] on icon at bounding box center [711, 49] width 11 height 11
